Goal: Navigation & Orientation: Go to known website

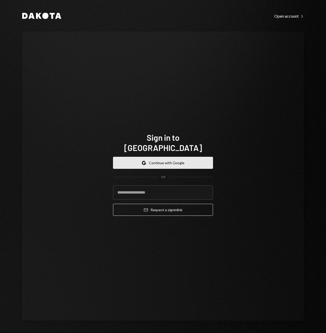
click at [195, 159] on button "Google Continue with Google" at bounding box center [163, 163] width 100 height 12
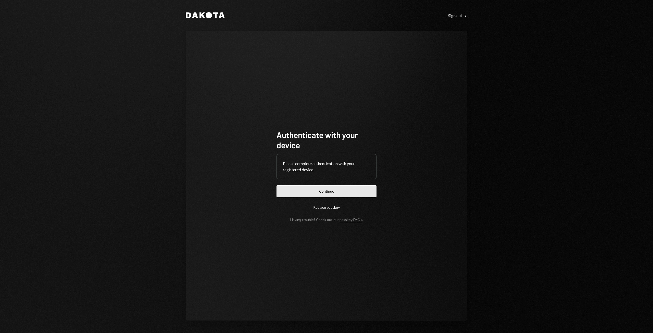
click at [332, 193] on button "Continue" at bounding box center [326, 191] width 100 height 12
